Goal: Task Accomplishment & Management: Manage account settings

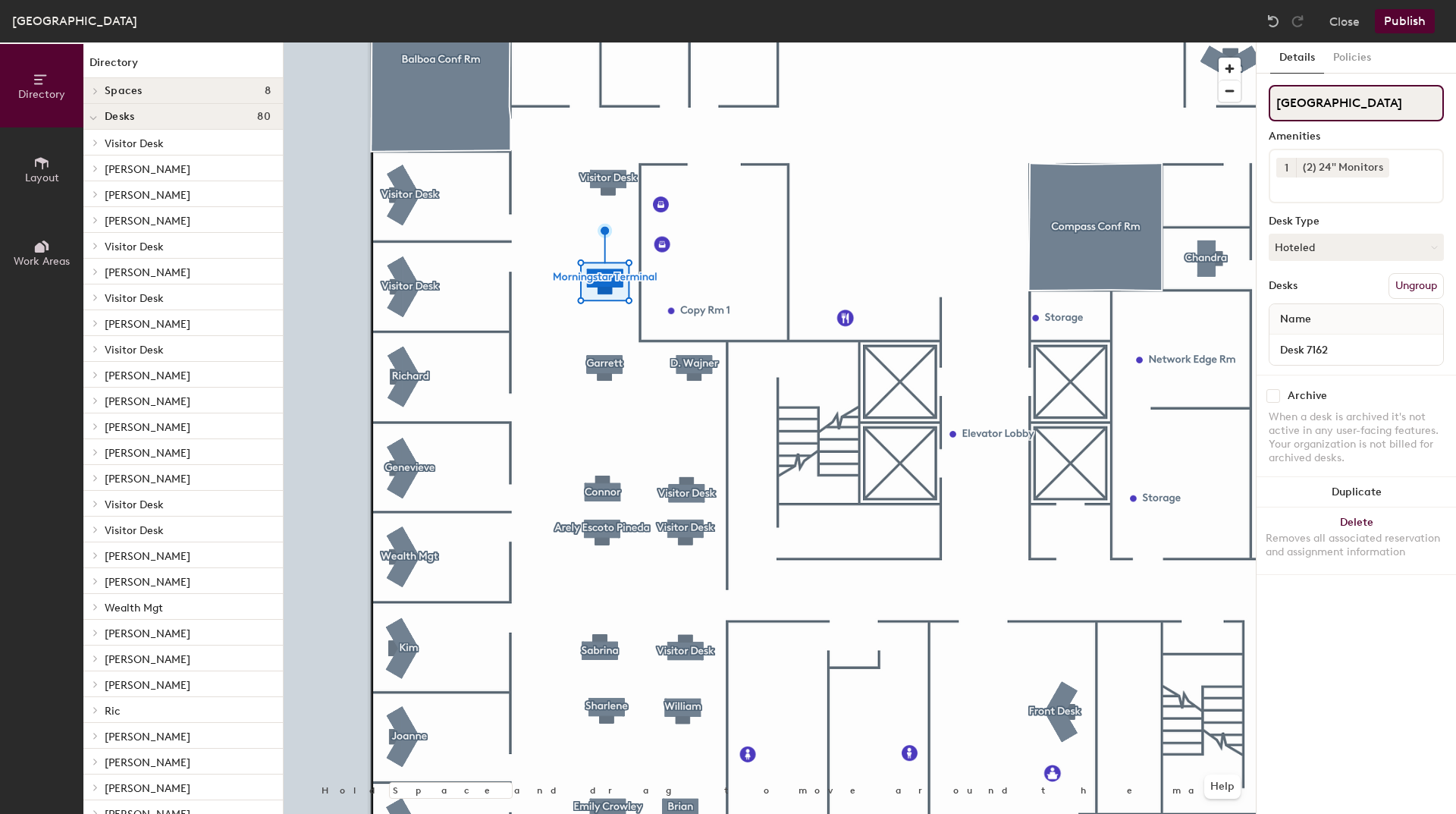
click at [1329, 102] on input "[GEOGRAPHIC_DATA]" at bounding box center [1355, 103] width 175 height 36
click at [1102, 90] on div "Directory Layout Work Areas Directory Spaces 8 Avalon Conf [PERSON_NAME] Conf R…" at bounding box center [728, 428] width 1456 height 771
type input "Desk 7162"
click at [1412, 25] on button "Publish" at bounding box center [1404, 21] width 60 height 24
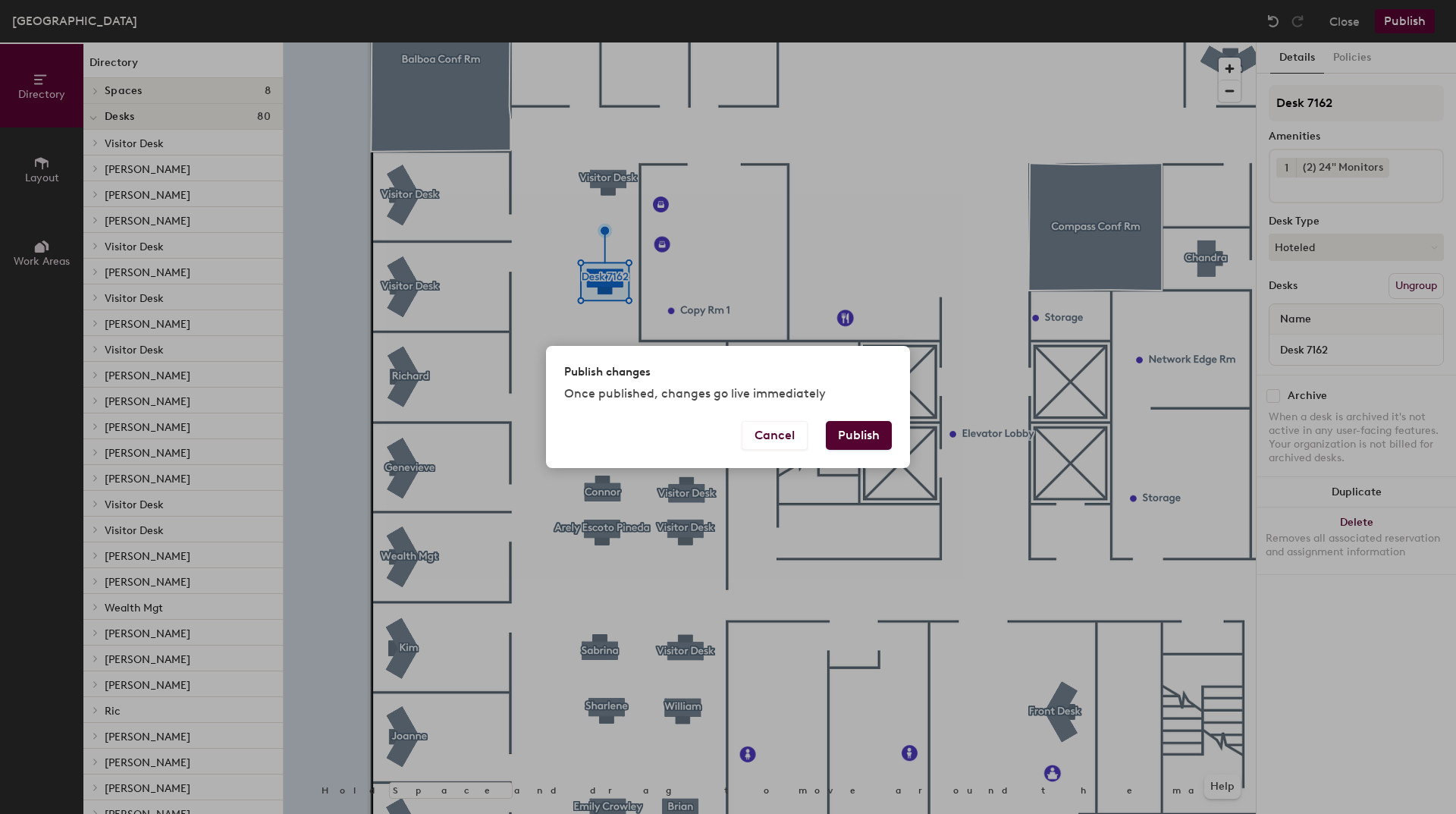
click at [876, 434] on button "Publish" at bounding box center [858, 435] width 66 height 29
